Goal: Task Accomplishment & Management: Use online tool/utility

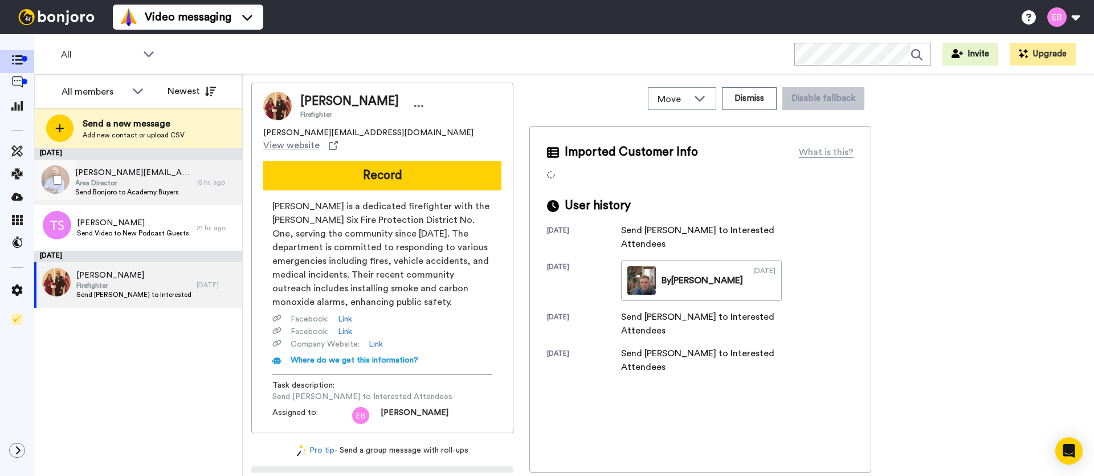
click at [143, 178] on span "Area Director" at bounding box center [133, 182] width 116 height 9
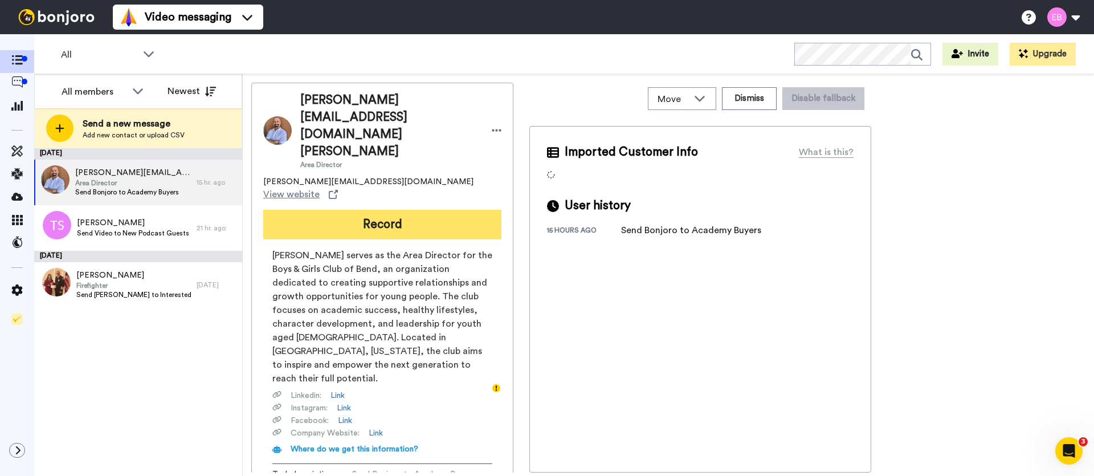
click at [422, 210] on button "Record" at bounding box center [382, 225] width 238 height 30
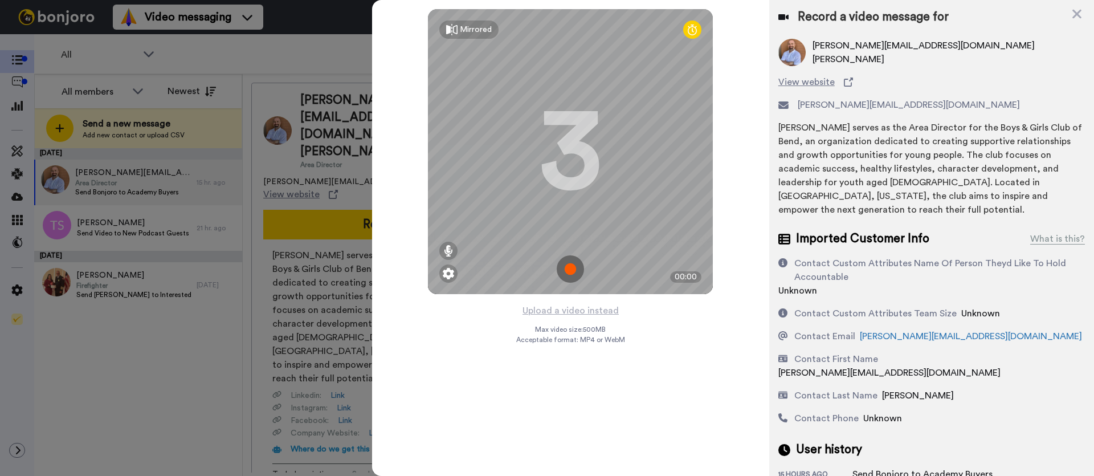
click at [577, 271] on img at bounding box center [570, 268] width 27 height 27
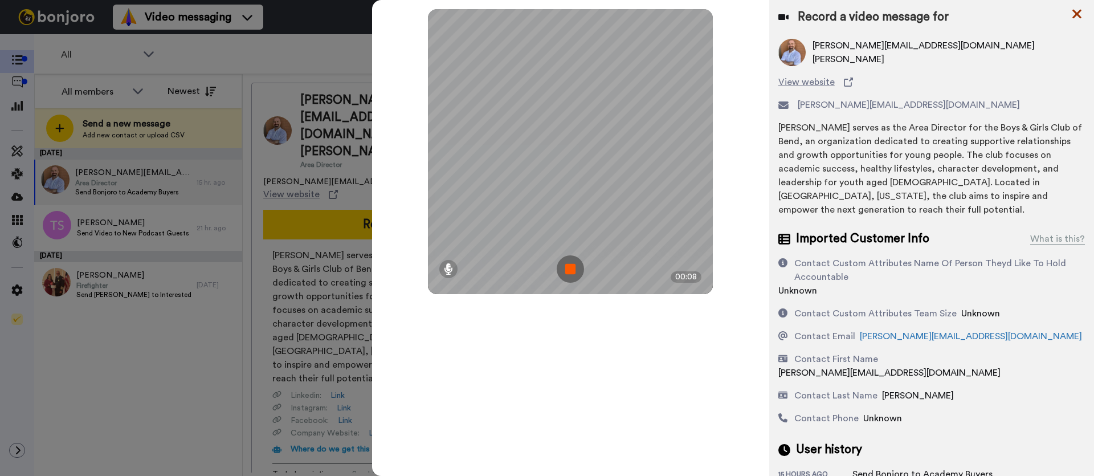
click at [1079, 16] on icon at bounding box center [1076, 14] width 9 height 9
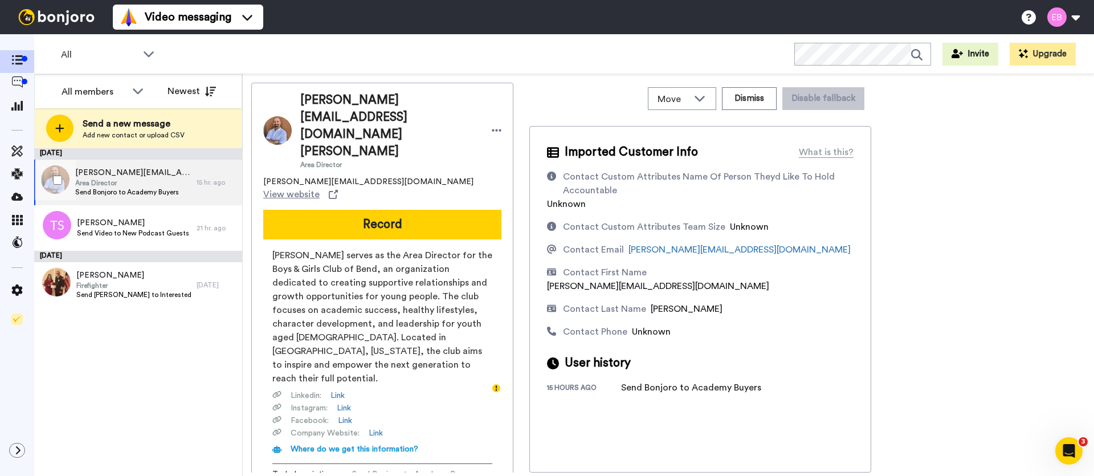
click at [145, 173] on span "[PERSON_NAME][EMAIL_ADDRESS][DOMAIN_NAME] [PERSON_NAME]" at bounding box center [133, 172] width 116 height 11
click at [174, 179] on span "Area Director" at bounding box center [133, 182] width 116 height 9
click at [492, 125] on icon at bounding box center [497, 130] width 10 height 11
click at [486, 173] on li "Dismiss" at bounding box center [489, 173] width 83 height 16
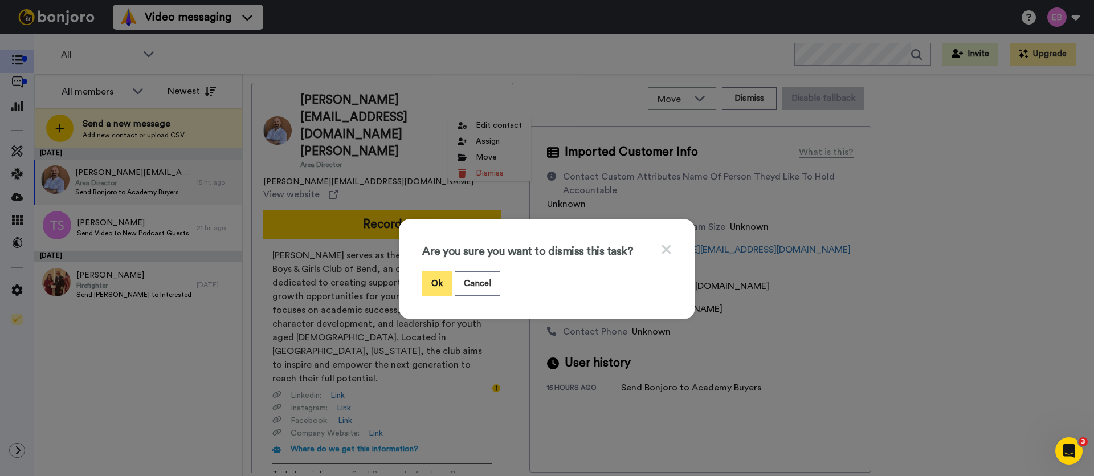
click at [437, 275] on button "Ok" at bounding box center [437, 283] width 30 height 24
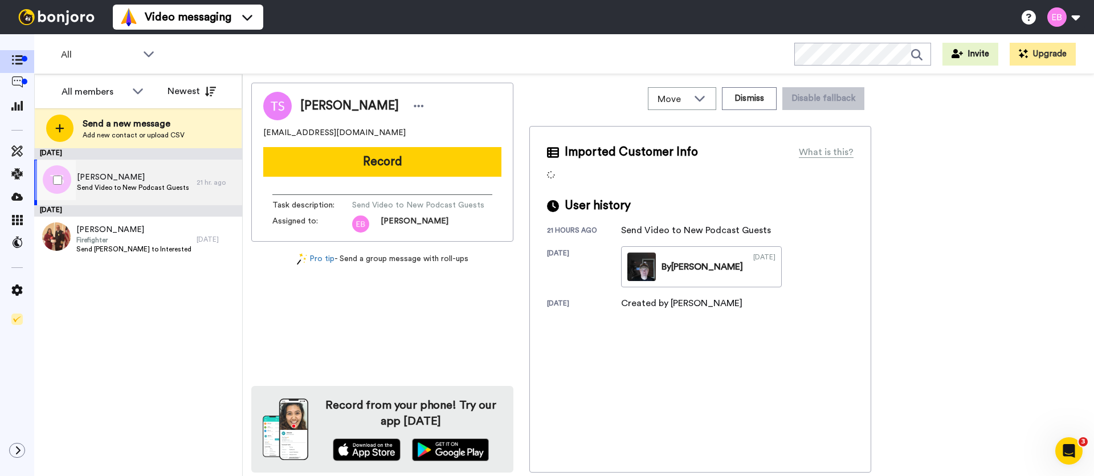
click at [165, 181] on span "[PERSON_NAME]" at bounding box center [133, 176] width 112 height 11
click at [414, 109] on icon at bounding box center [419, 105] width 10 height 11
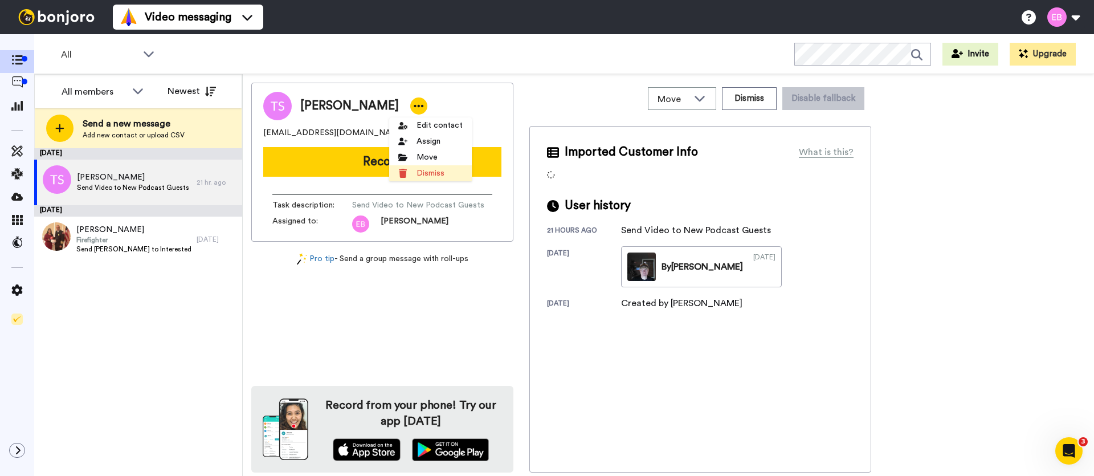
click at [416, 170] on li "Dismiss" at bounding box center [430, 173] width 83 height 16
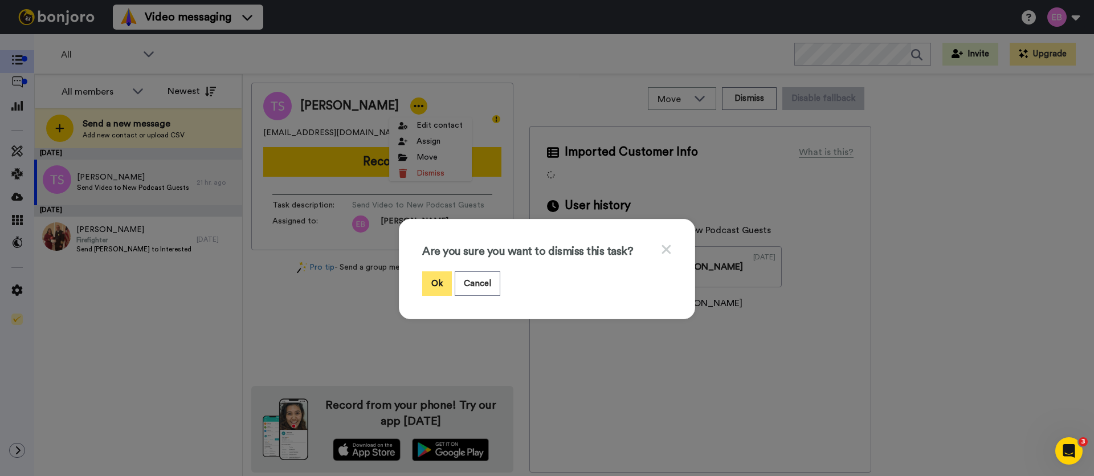
click at [439, 279] on button "Ok" at bounding box center [437, 283] width 30 height 24
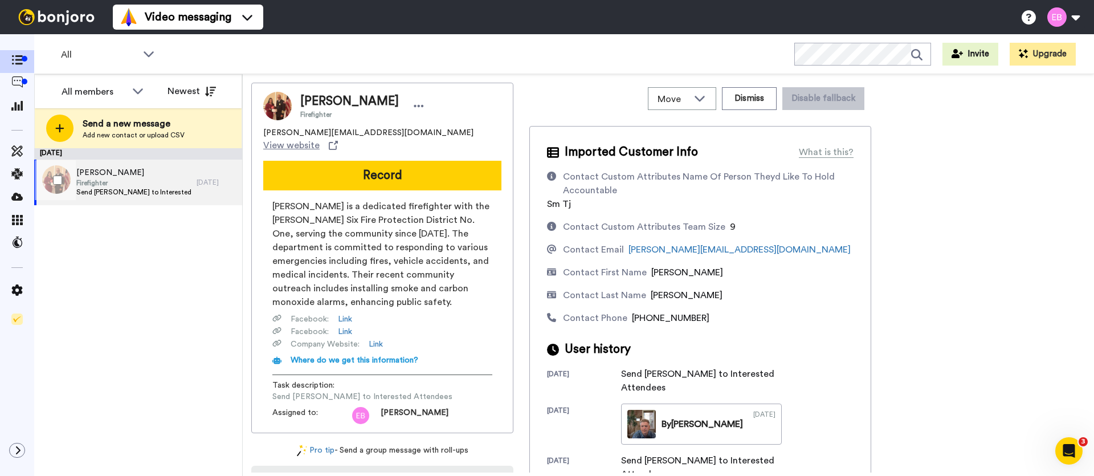
click at [122, 179] on span "Firefighter" at bounding box center [133, 182] width 114 height 9
click at [410, 103] on div at bounding box center [418, 105] width 17 height 17
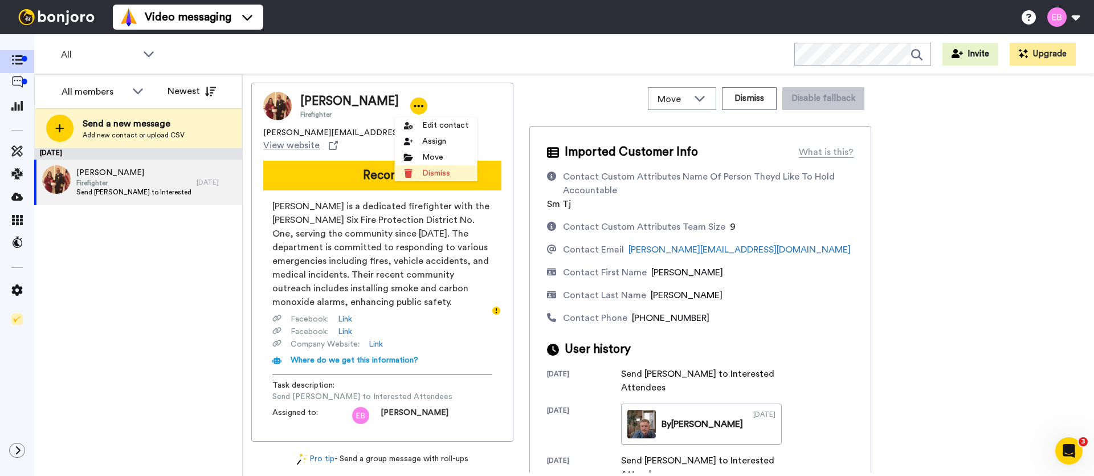
click at [433, 179] on li "Dismiss" at bounding box center [436, 173] width 83 height 16
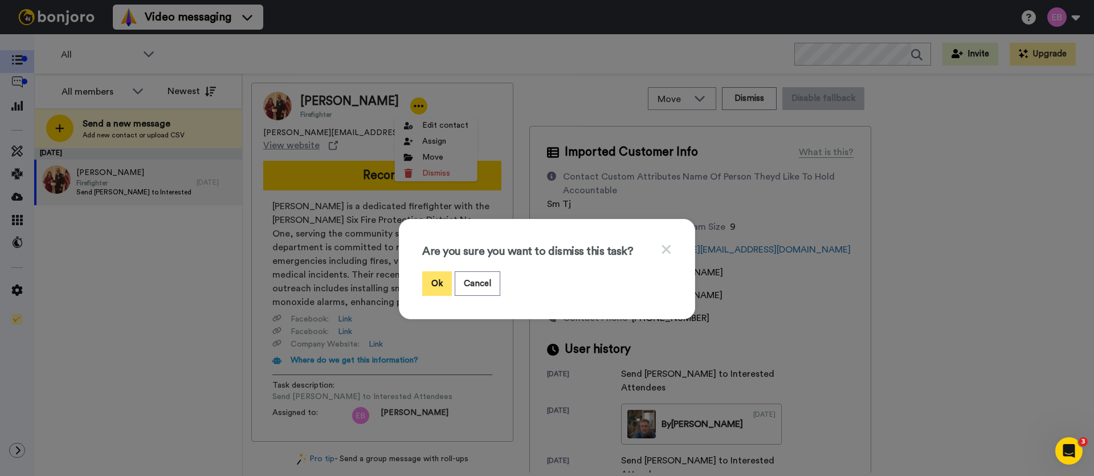
click at [435, 283] on button "Ok" at bounding box center [437, 283] width 30 height 24
